Goal: Information Seeking & Learning: Learn about a topic

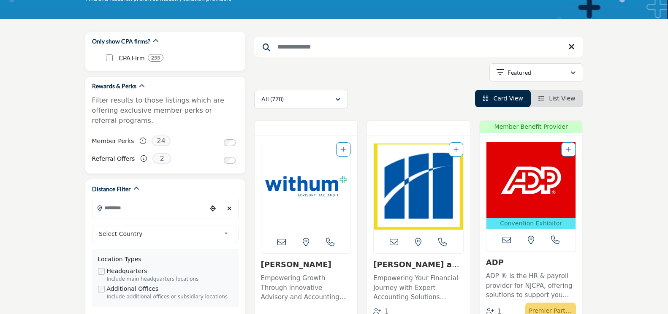
scroll to position [93, 0]
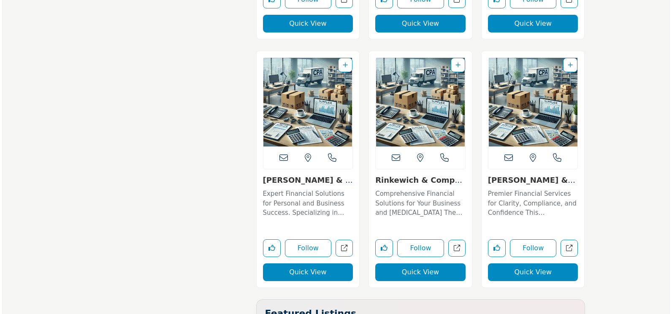
scroll to position [13375, 0]
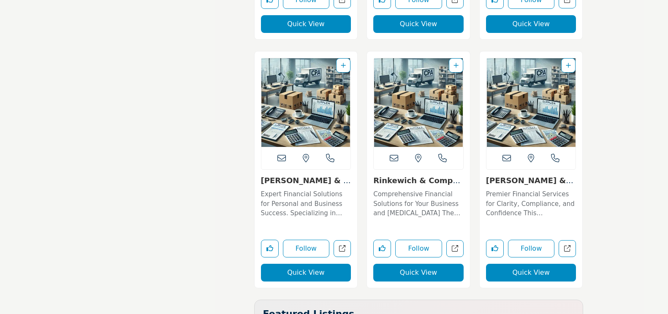
click at [426, 264] on button "Quick View" at bounding box center [418, 273] width 90 height 18
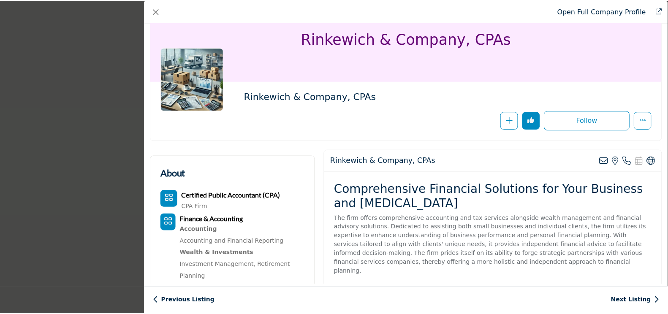
scroll to position [0, 0]
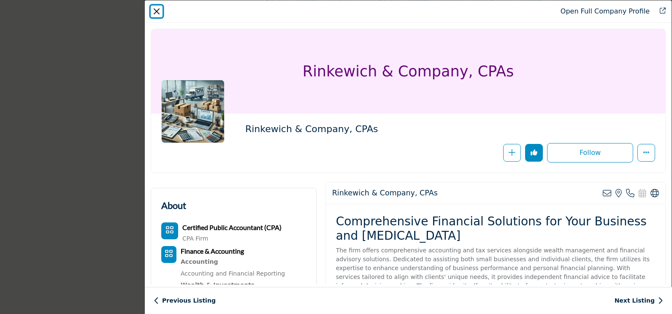
click at [155, 8] on button "Close" at bounding box center [157, 11] width 12 height 12
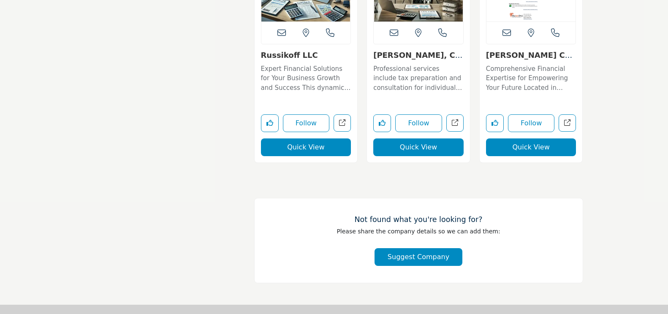
scroll to position [15581, 0]
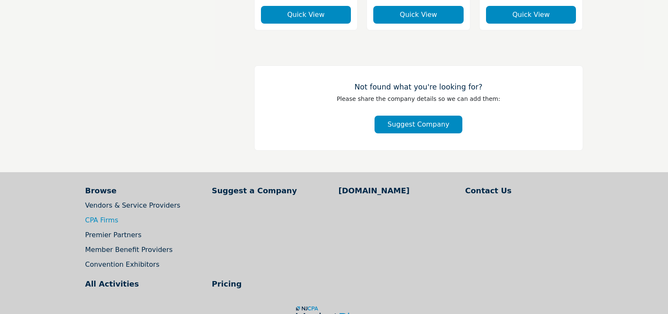
click at [102, 216] on link "CPA Firms" at bounding box center [101, 220] width 33 height 8
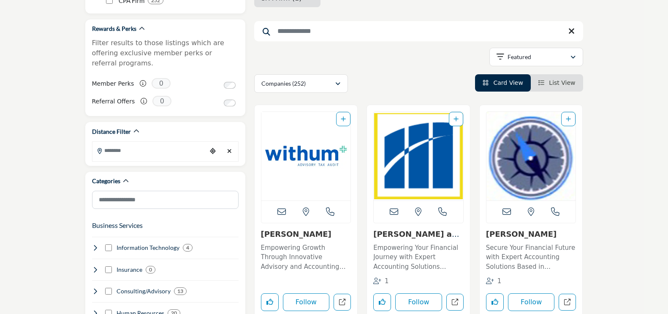
scroll to position [141, 0]
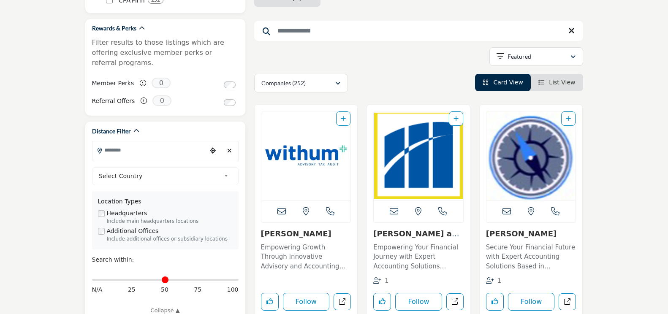
click at [111, 142] on input "Search Location" at bounding box center [149, 150] width 114 height 16
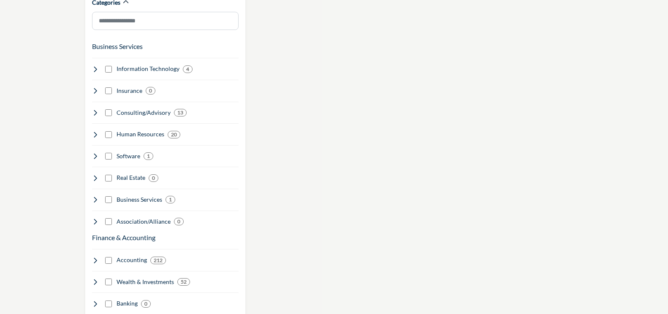
scroll to position [474, 0]
